Goal: Communication & Community: Ask a question

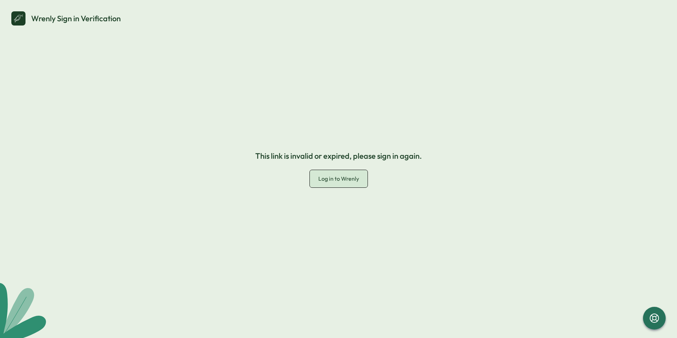
click at [337, 179] on span "Log in to Wrenly" at bounding box center [338, 178] width 41 height 7
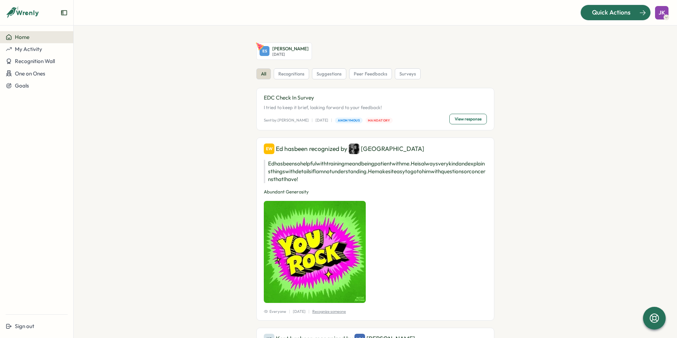
click at [636, 12] on div "Quick Actions" at bounding box center [612, 12] width 64 height 9
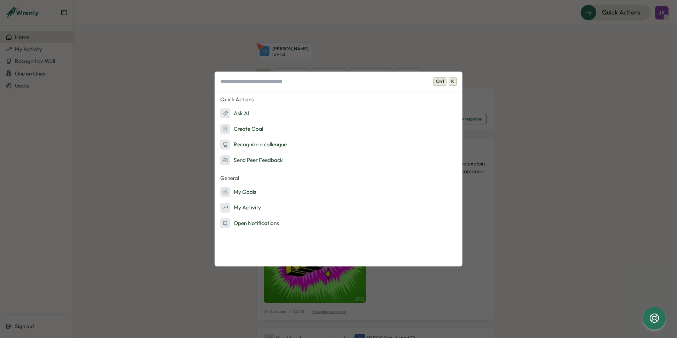
click at [536, 88] on div "Ctrl K Quick Actions Ask AI Create Goal Recognize a colleague Send Peer Feedbac…" at bounding box center [338, 169] width 677 height 338
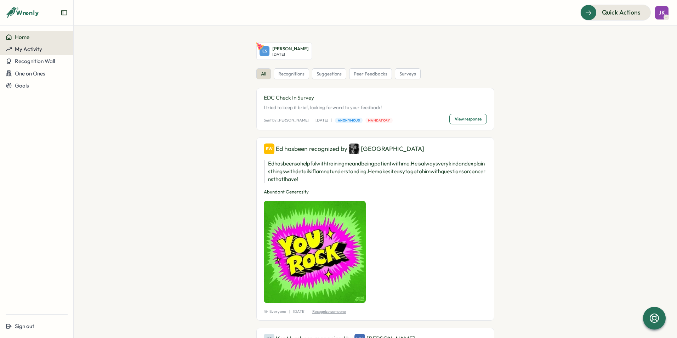
click at [23, 51] on span "My Activity" at bounding box center [28, 49] width 27 height 7
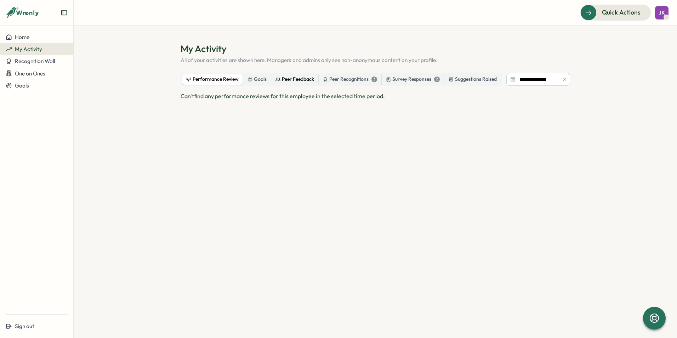
click at [307, 79] on div "Peer Feedback" at bounding box center [295, 79] width 39 height 8
click at [334, 79] on div "Peer Recognitions 3" at bounding box center [350, 79] width 54 height 8
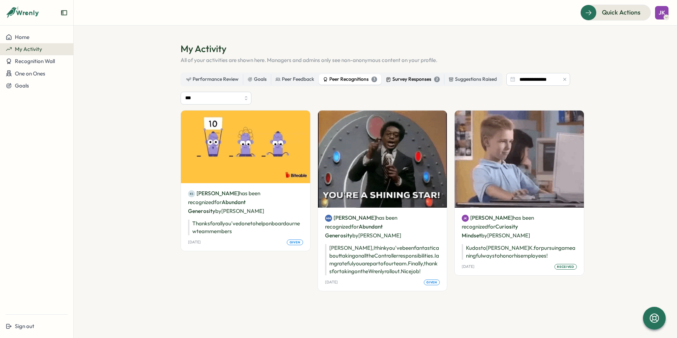
click at [403, 79] on div "Survey Responses 2" at bounding box center [413, 79] width 54 height 8
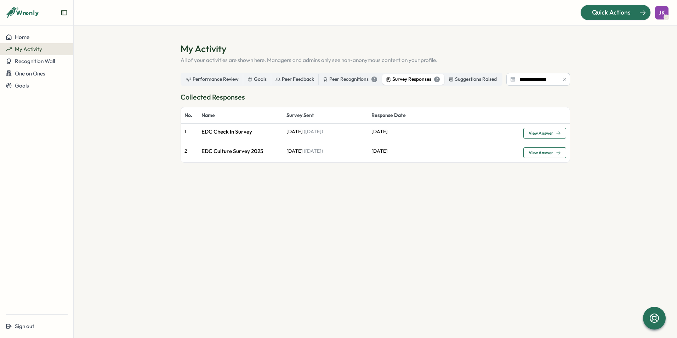
click at [615, 16] on span "Quick Actions" at bounding box center [611, 12] width 39 height 9
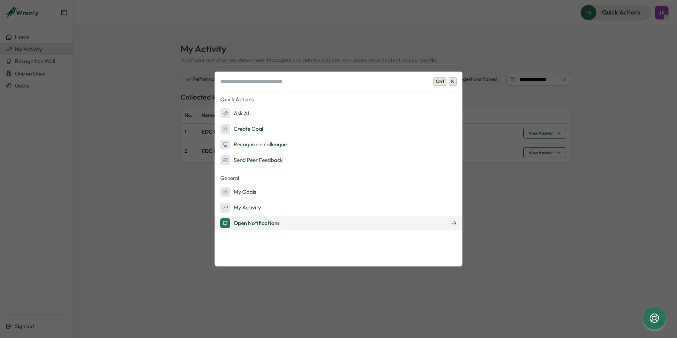
click at [270, 223] on div "Open Notifications" at bounding box center [250, 223] width 60 height 10
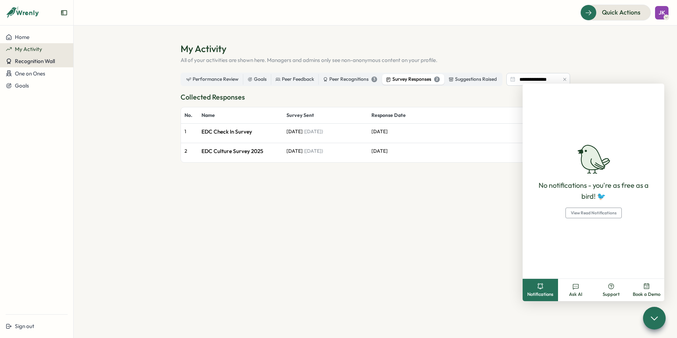
click at [41, 62] on span "Recognition Wall" at bounding box center [35, 61] width 40 height 7
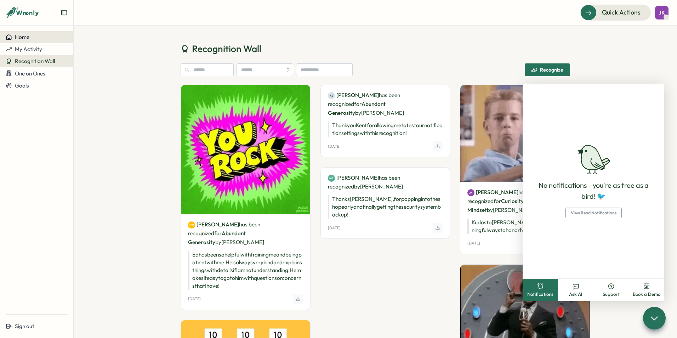
click at [28, 35] on span "Home" at bounding box center [22, 37] width 15 height 7
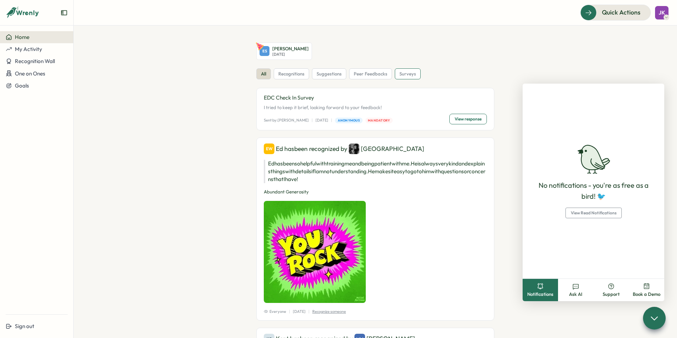
click at [402, 73] on span "surveys" at bounding box center [408, 74] width 17 height 6
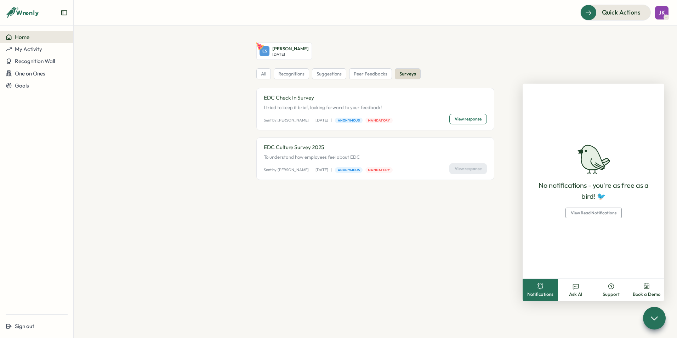
click at [475, 169] on div "View response" at bounding box center [469, 168] width 38 height 11
click at [459, 116] on span "View response" at bounding box center [468, 119] width 27 height 10
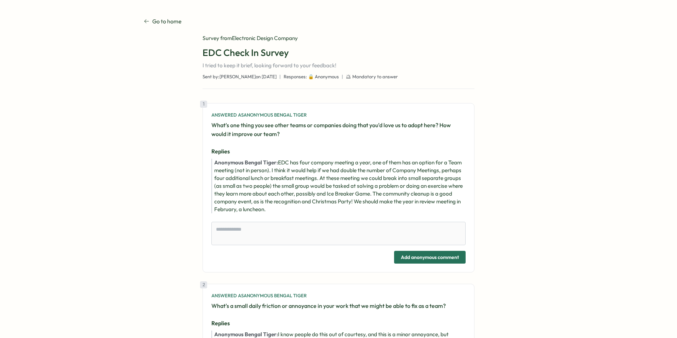
type textarea "*"
click at [152, 20] on p "Go to home" at bounding box center [166, 21] width 29 height 9
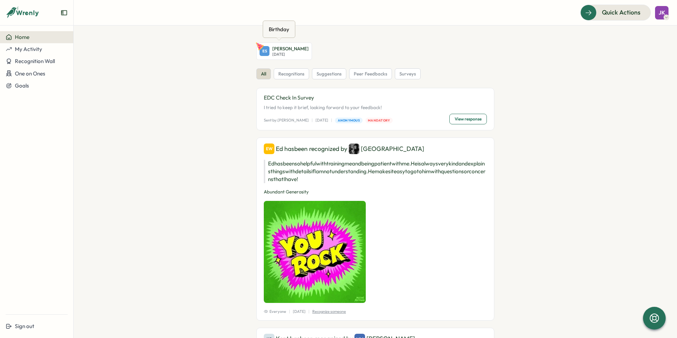
click at [260, 51] on div "ES" at bounding box center [265, 51] width 10 height 10
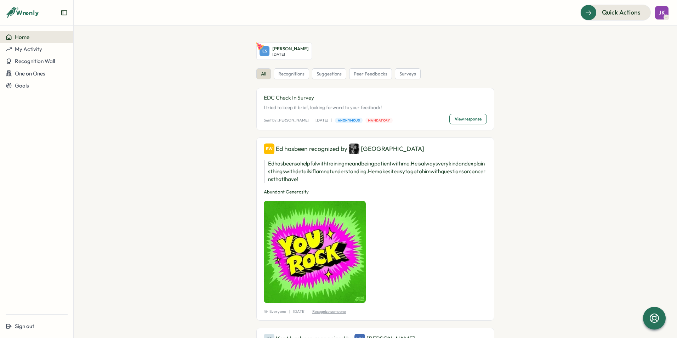
click at [287, 51] on p "[PERSON_NAME]" at bounding box center [290, 49] width 36 height 6
click at [603, 13] on span "Quick Actions" at bounding box center [611, 12] width 39 height 9
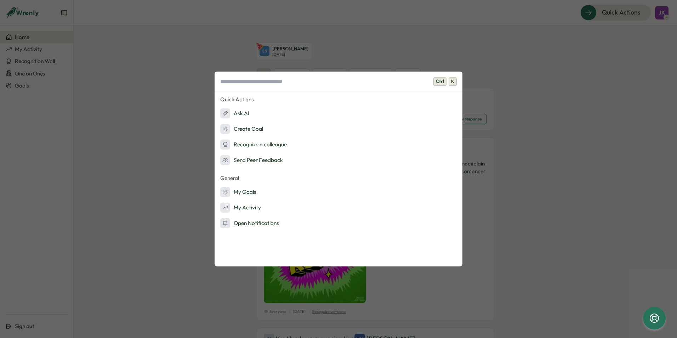
click at [616, 58] on div "Ctrl K Quick Actions Ask AI Create Goal Recognize a colleague Send Peer Feedbac…" at bounding box center [338, 169] width 677 height 338
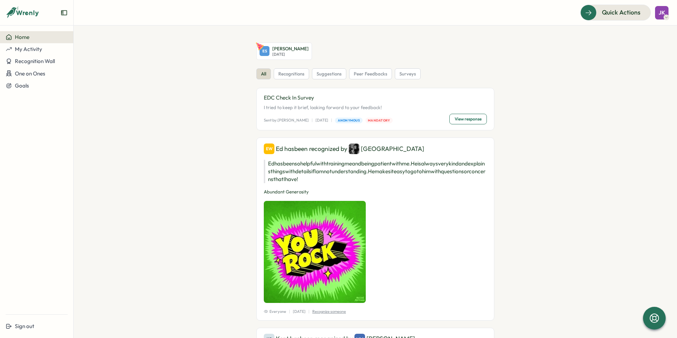
click at [67, 12] on icon "Expand sidebar" at bounding box center [64, 12] width 6 height 5
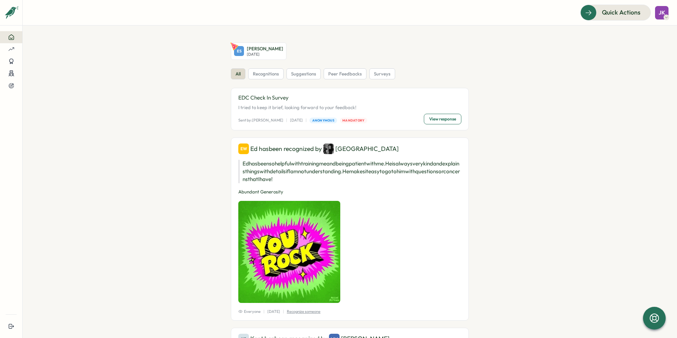
click at [13, 35] on icon at bounding box center [11, 37] width 6 height 6
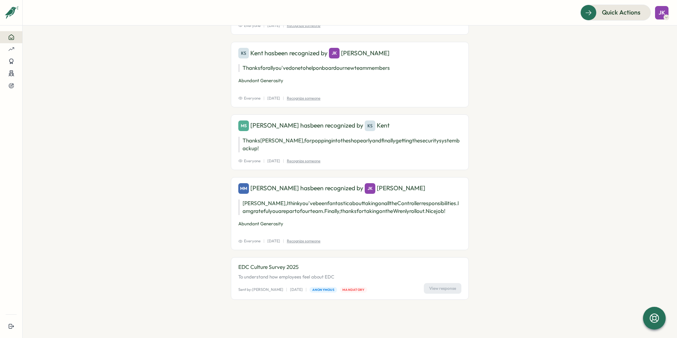
scroll to position [636, 0]
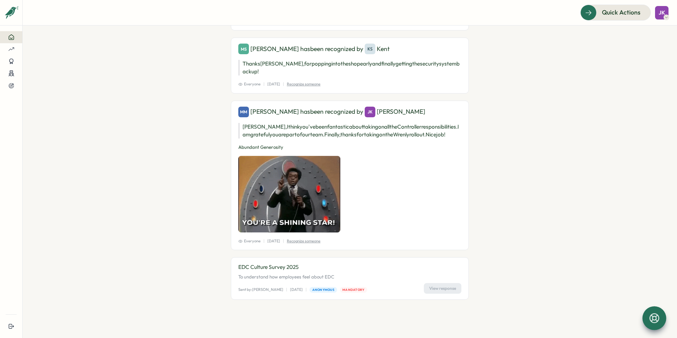
click at [651, 321] on icon at bounding box center [655, 318] width 10 height 10
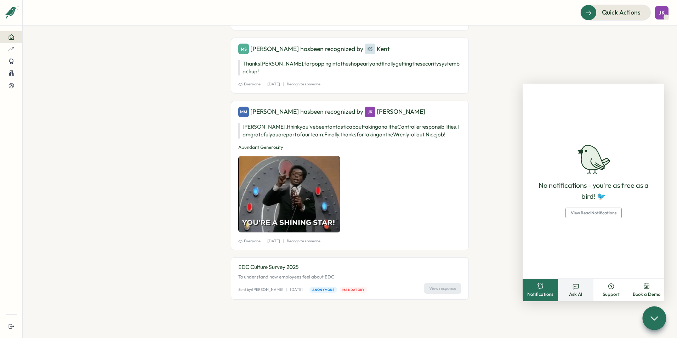
click at [581, 293] on span "Ask AI" at bounding box center [575, 294] width 13 height 6
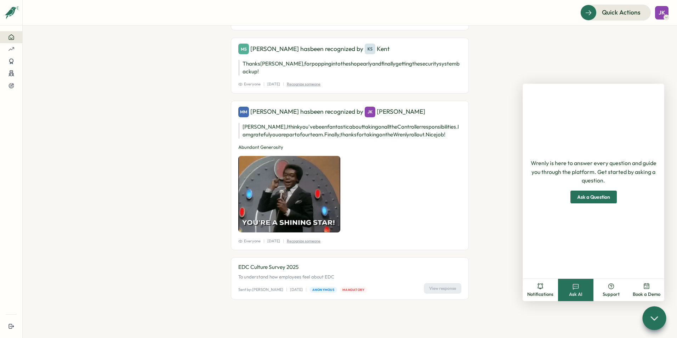
click at [591, 195] on span "Ask a Question" at bounding box center [593, 197] width 33 height 12
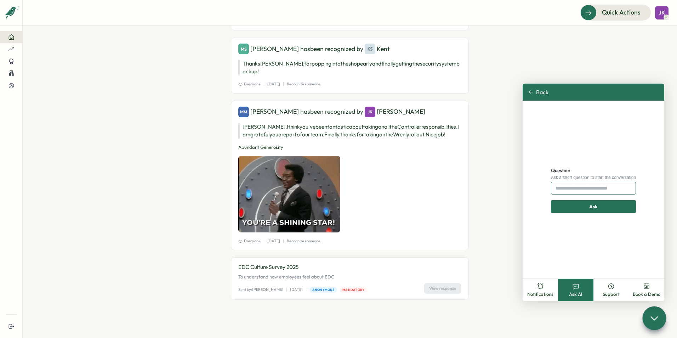
click at [573, 188] on input "Question" at bounding box center [593, 188] width 85 height 13
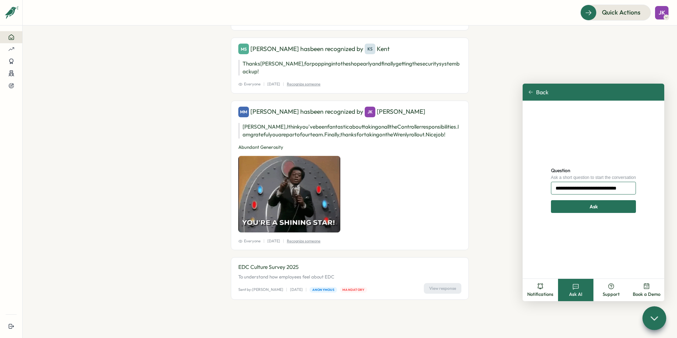
scroll to position [0, 5]
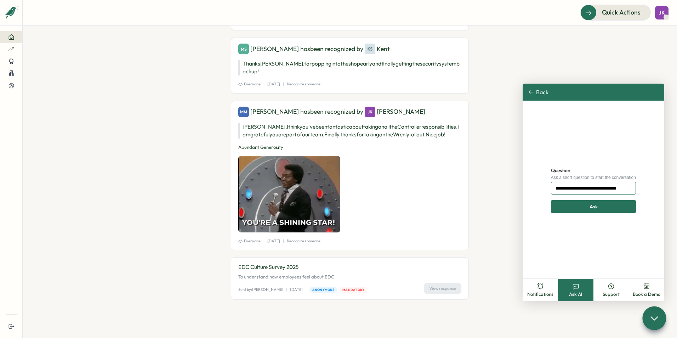
type input "**********"
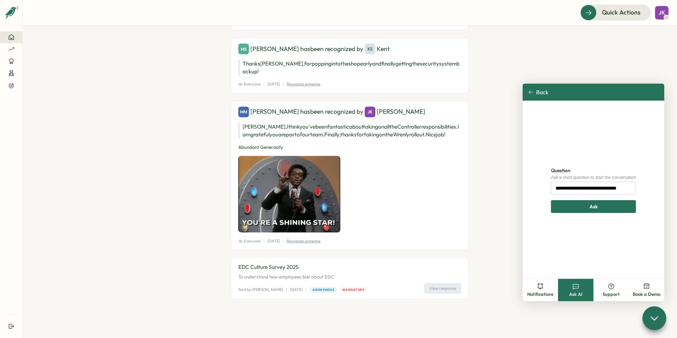
scroll to position [0, 0]
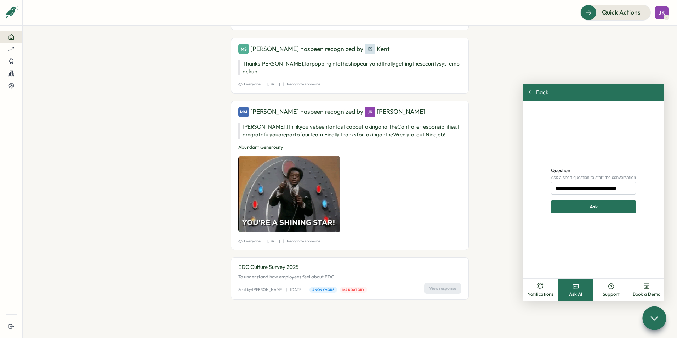
click at [593, 209] on span "Ask" at bounding box center [594, 207] width 8 height 12
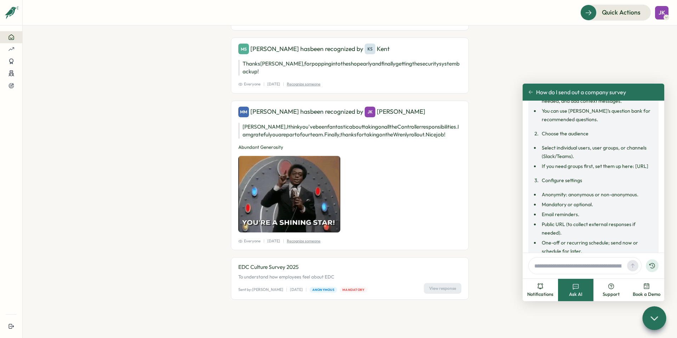
scroll to position [40, 0]
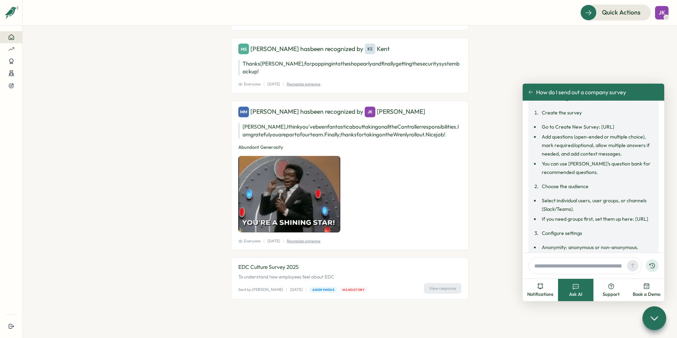
click at [14, 38] on icon at bounding box center [11, 37] width 6 height 6
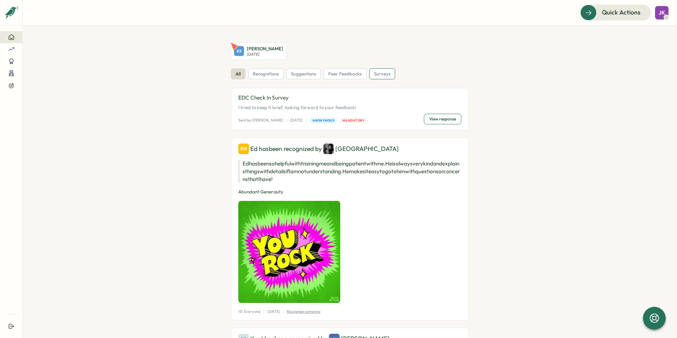
click at [389, 74] on div "surveys" at bounding box center [382, 73] width 26 height 11
